Goal: Find specific page/section: Find specific page/section

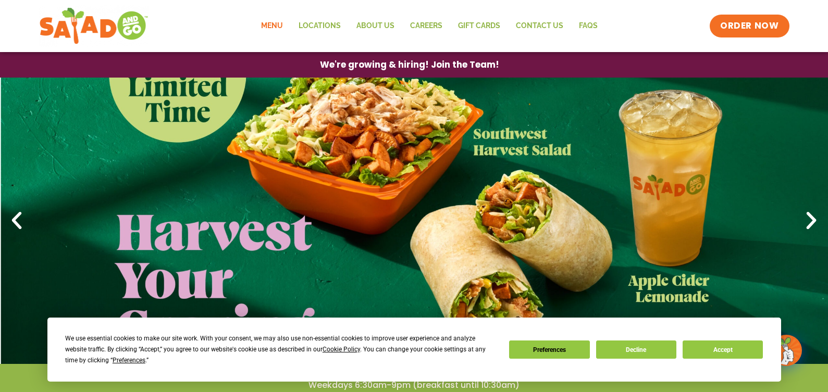
click at [268, 26] on link "Menu" at bounding box center [272, 26] width 38 height 24
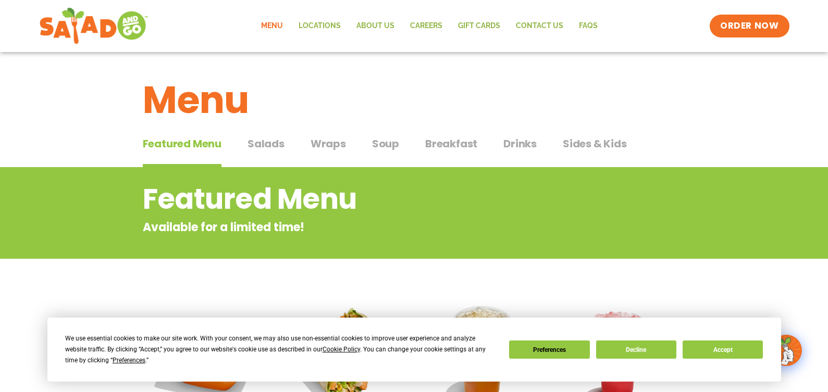
click at [261, 144] on span "Salads" at bounding box center [266, 144] width 37 height 16
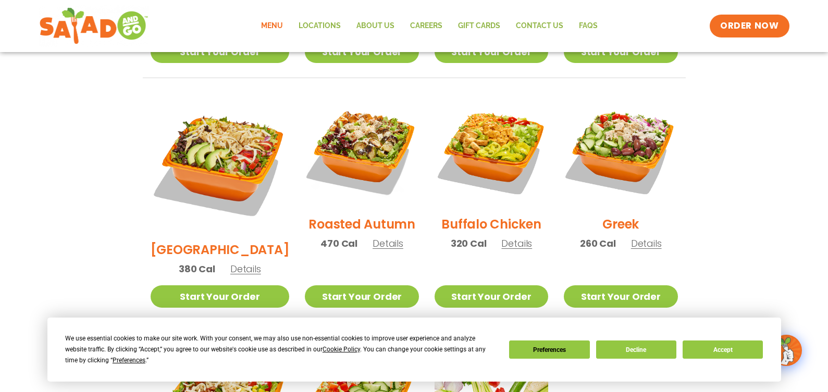
scroll to position [521, 0]
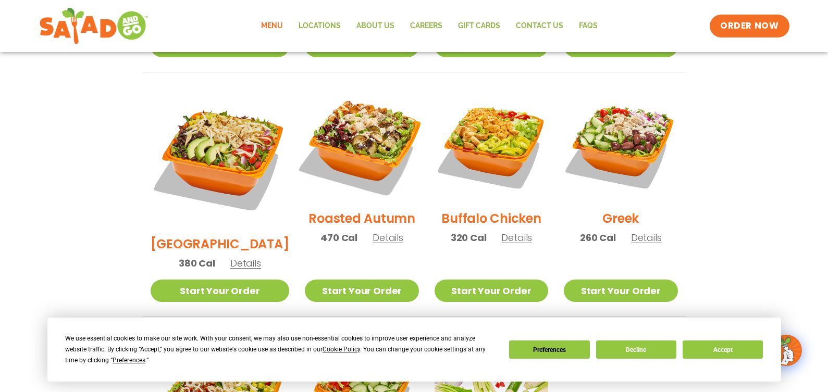
click at [338, 143] on img at bounding box center [361, 144] width 133 height 133
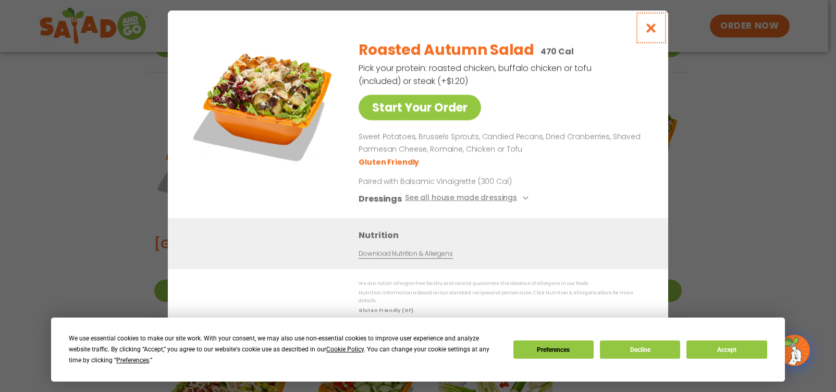
click at [654, 33] on icon "Close modal" at bounding box center [651, 27] width 13 height 11
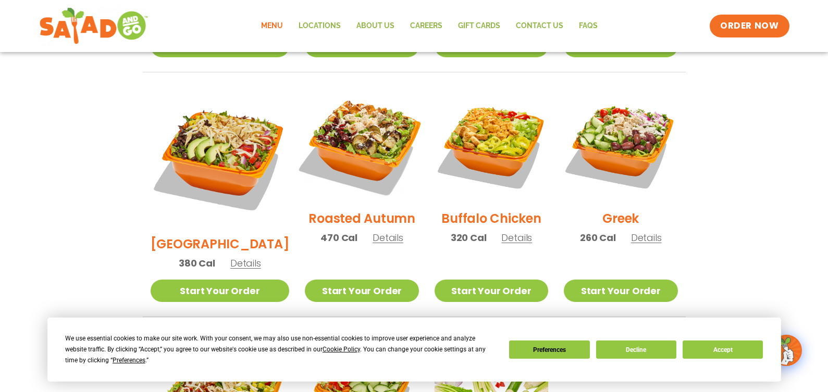
click at [351, 130] on img at bounding box center [361, 144] width 133 height 133
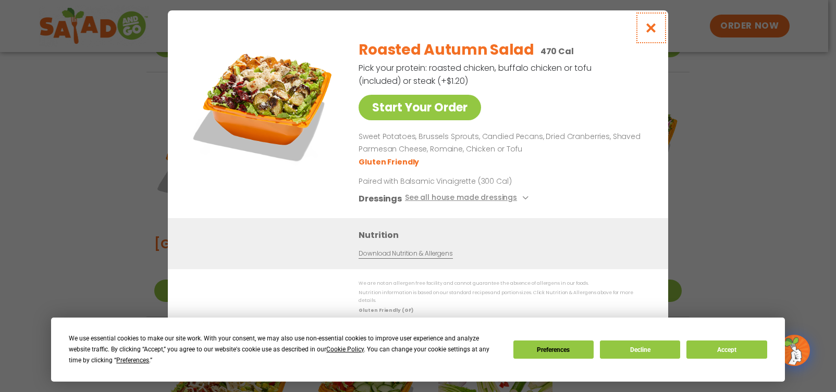
click at [650, 32] on icon "Close modal" at bounding box center [651, 27] width 13 height 11
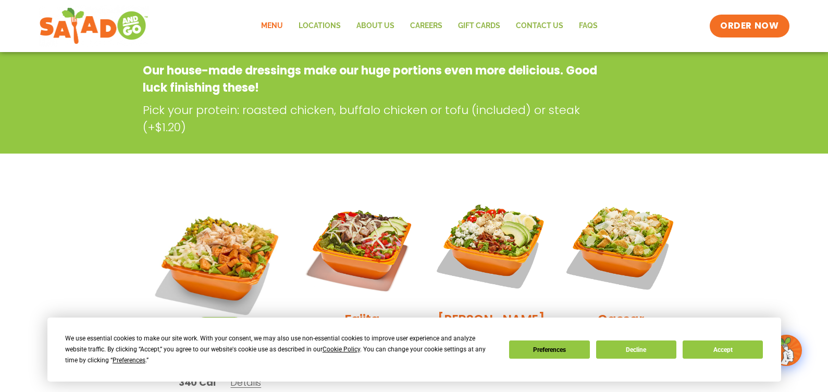
scroll to position [0, 0]
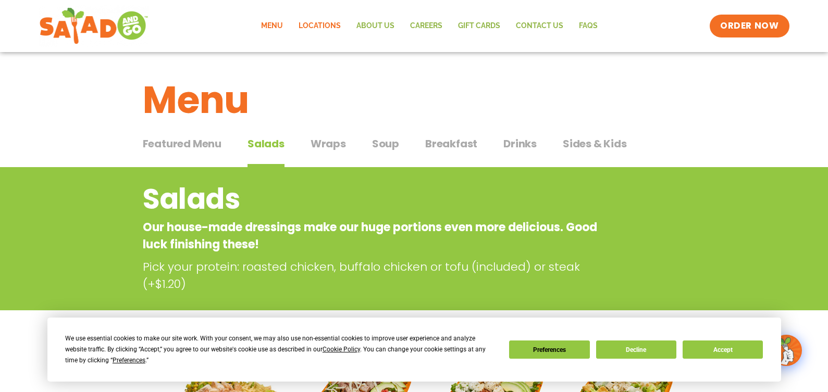
click at [313, 20] on link "Locations" at bounding box center [320, 26] width 58 height 24
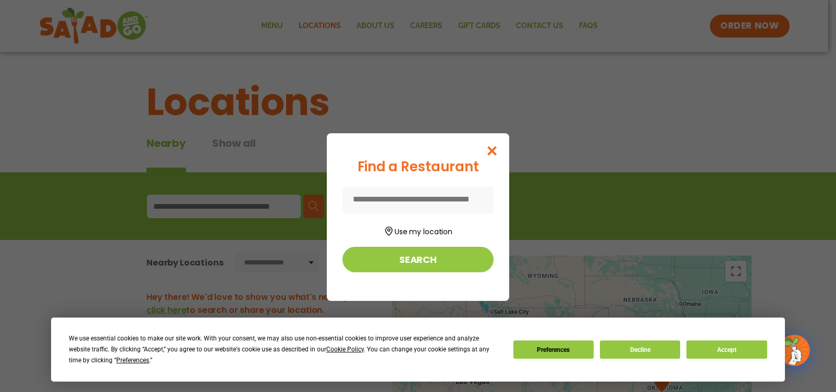
click at [393, 200] on input at bounding box center [417, 201] width 151 height 28
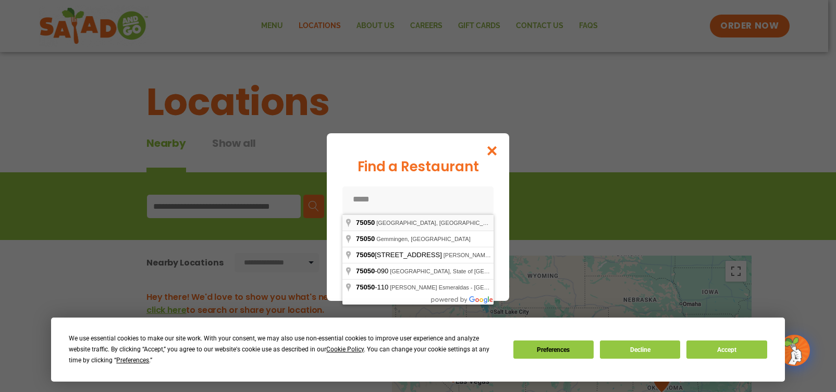
type input "**********"
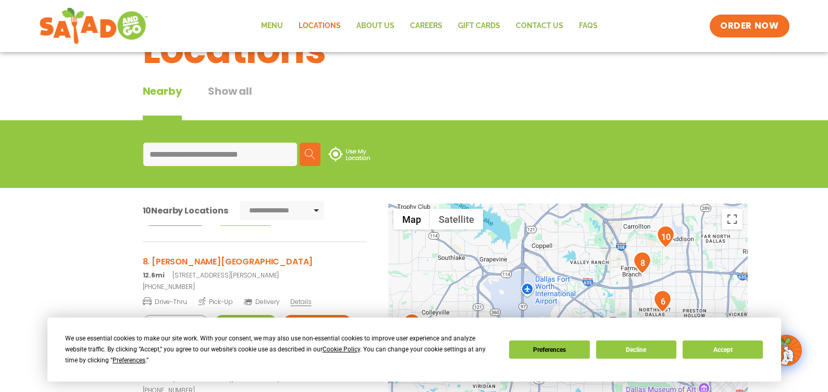
scroll to position [714, 0]
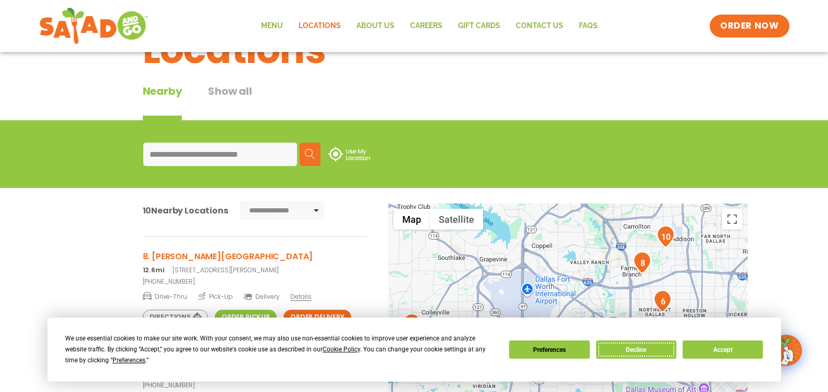
click at [640, 355] on button "Decline" at bounding box center [636, 350] width 80 height 18
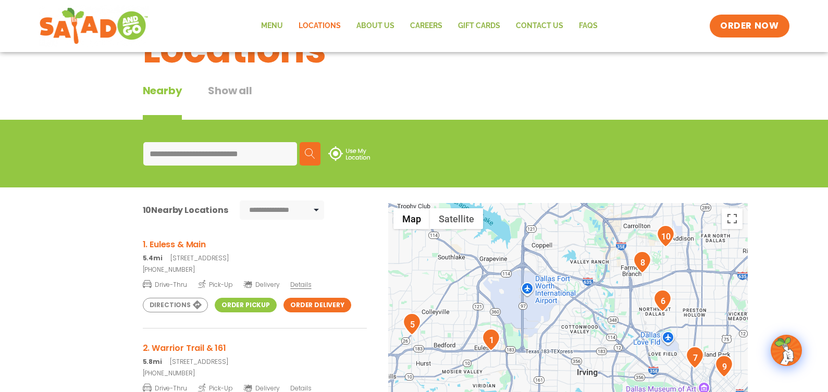
scroll to position [52, 0]
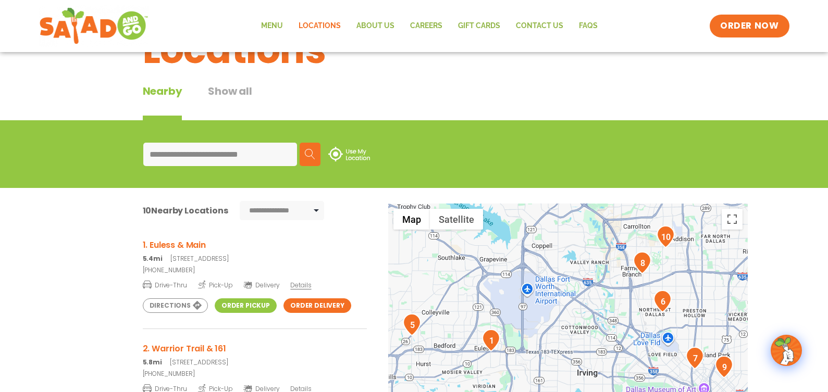
click at [231, 303] on link "Order Pickup" at bounding box center [246, 306] width 62 height 15
